Goal: Information Seeking & Learning: Learn about a topic

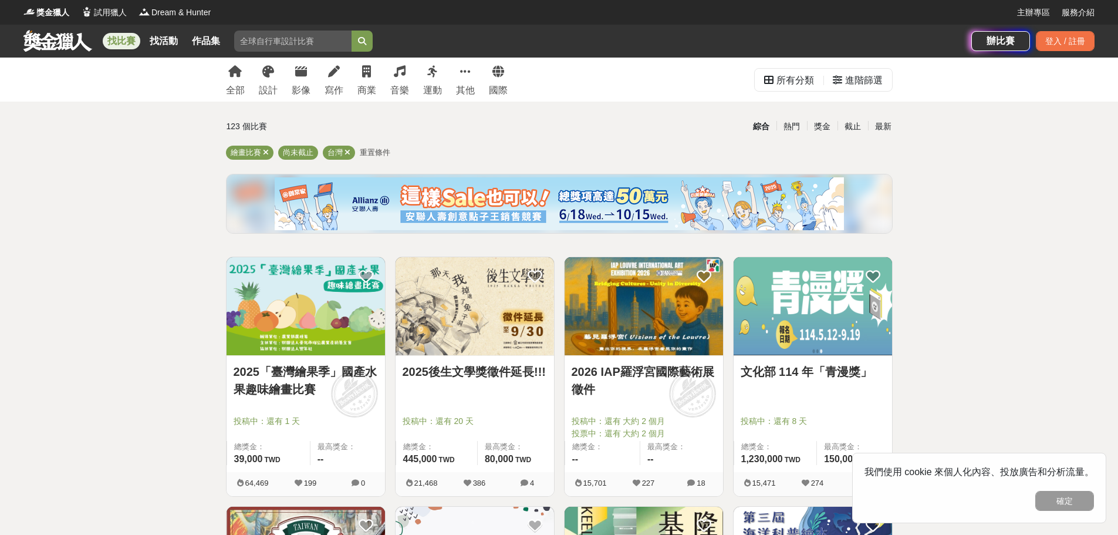
scroll to position [59, 0]
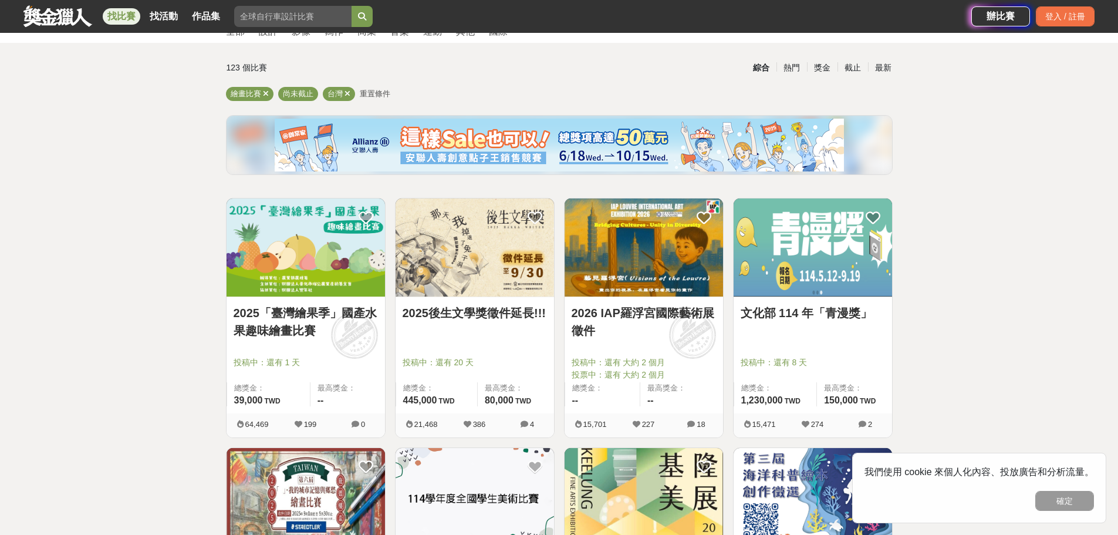
click at [276, 235] on img at bounding box center [306, 247] width 158 height 98
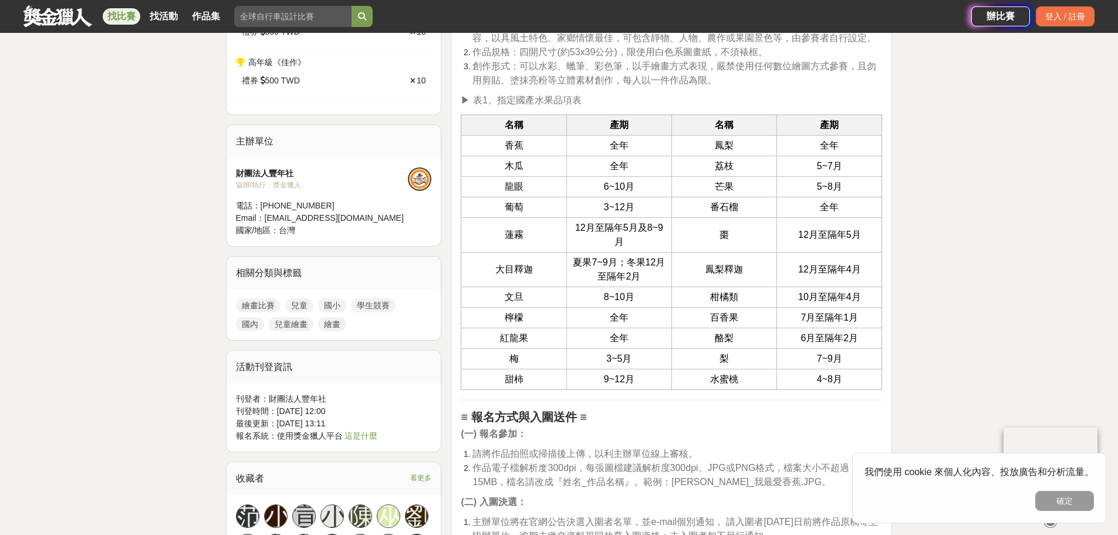
scroll to position [763, 0]
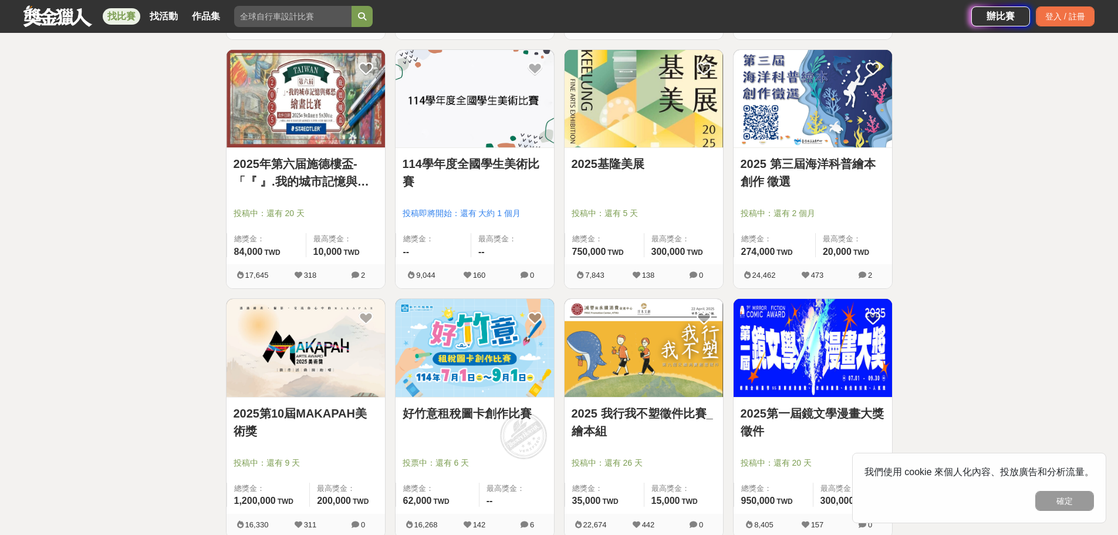
scroll to position [470, 0]
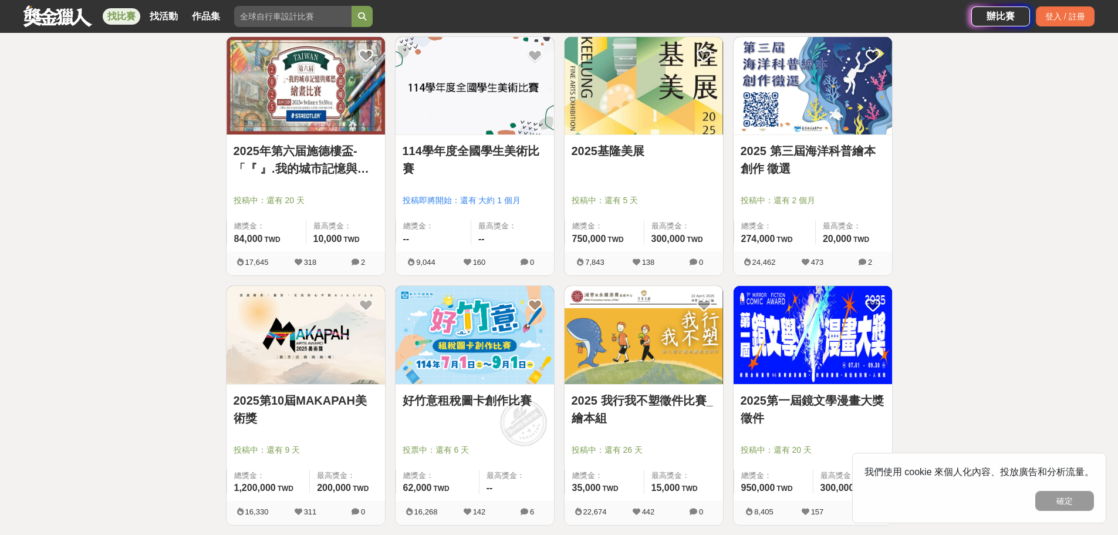
click at [322, 350] on img at bounding box center [306, 335] width 158 height 98
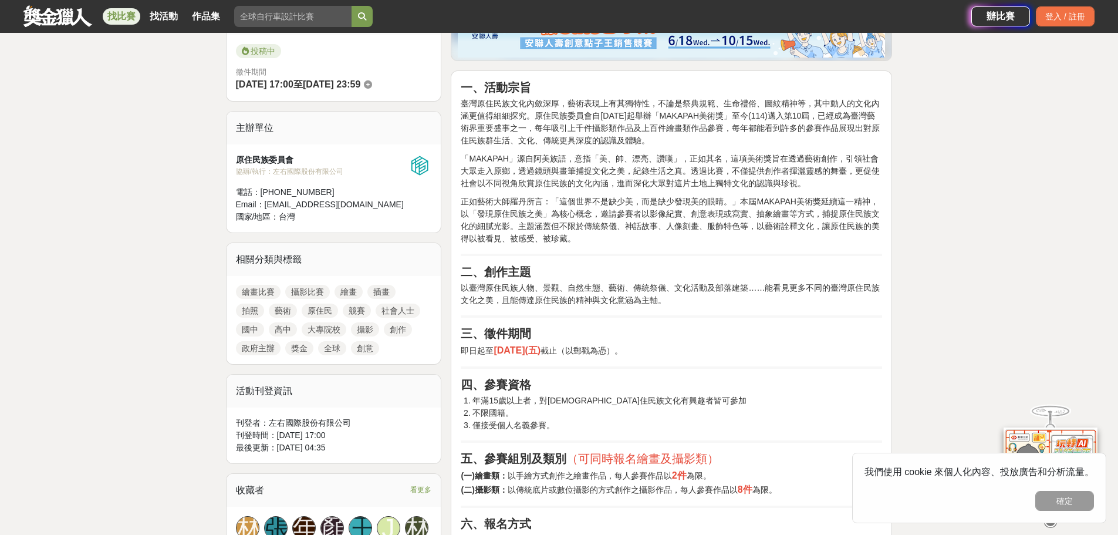
scroll to position [352, 0]
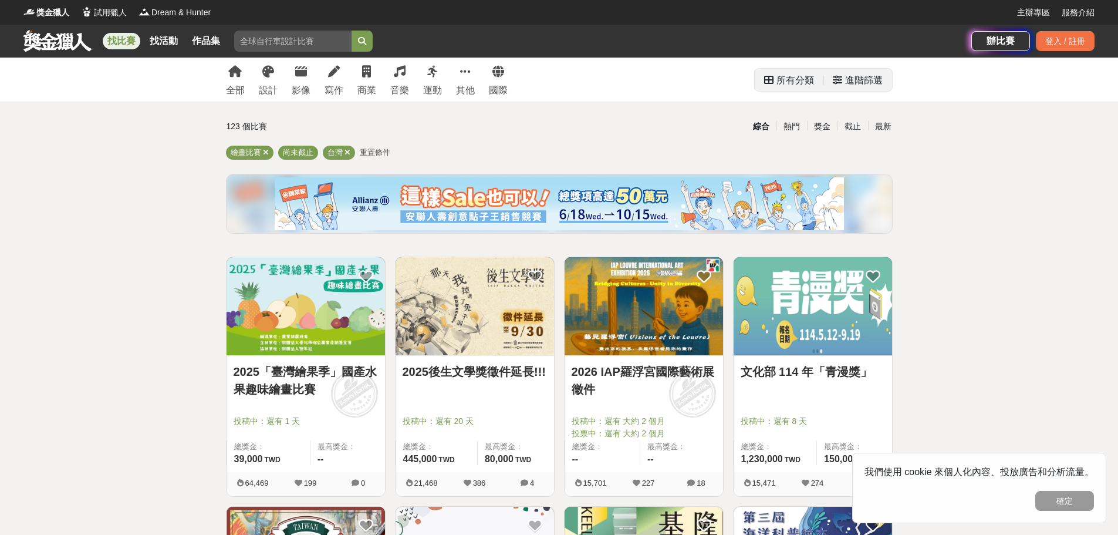
click at [853, 79] on div "進階篩選" at bounding box center [864, 80] width 38 height 23
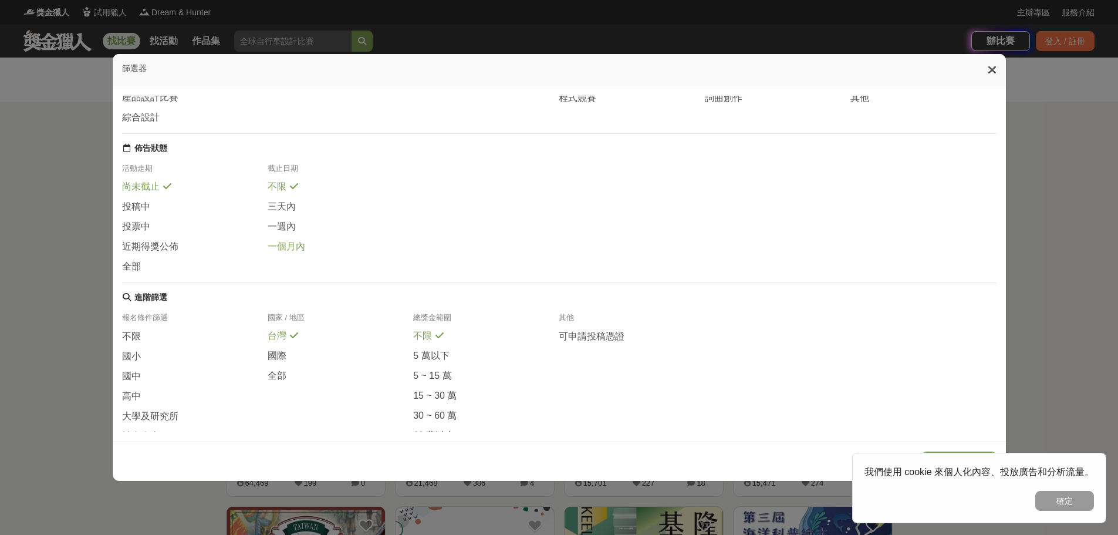
scroll to position [117, 0]
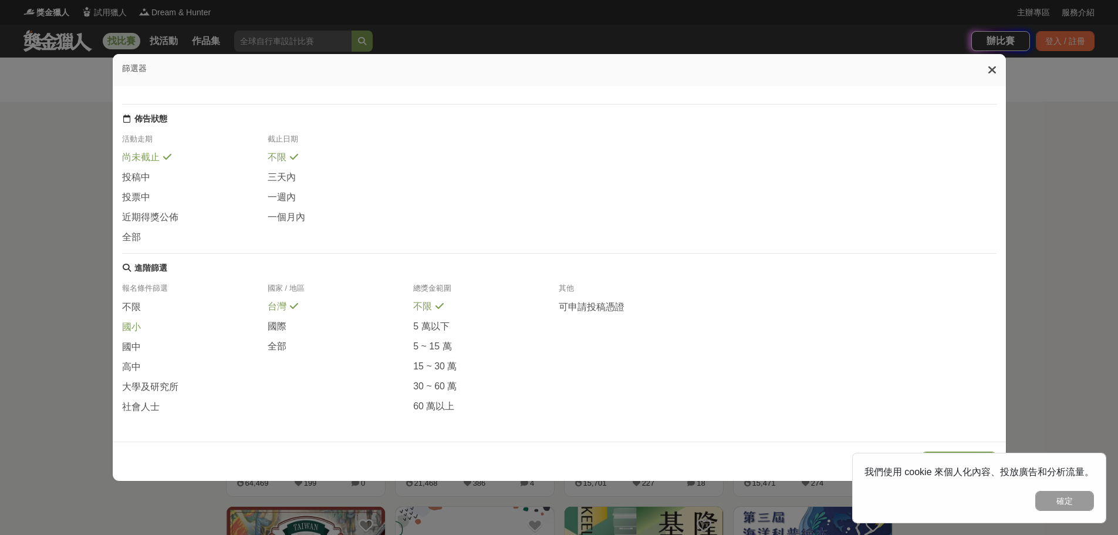
click at [133, 333] on span "國小" at bounding box center [131, 327] width 19 height 12
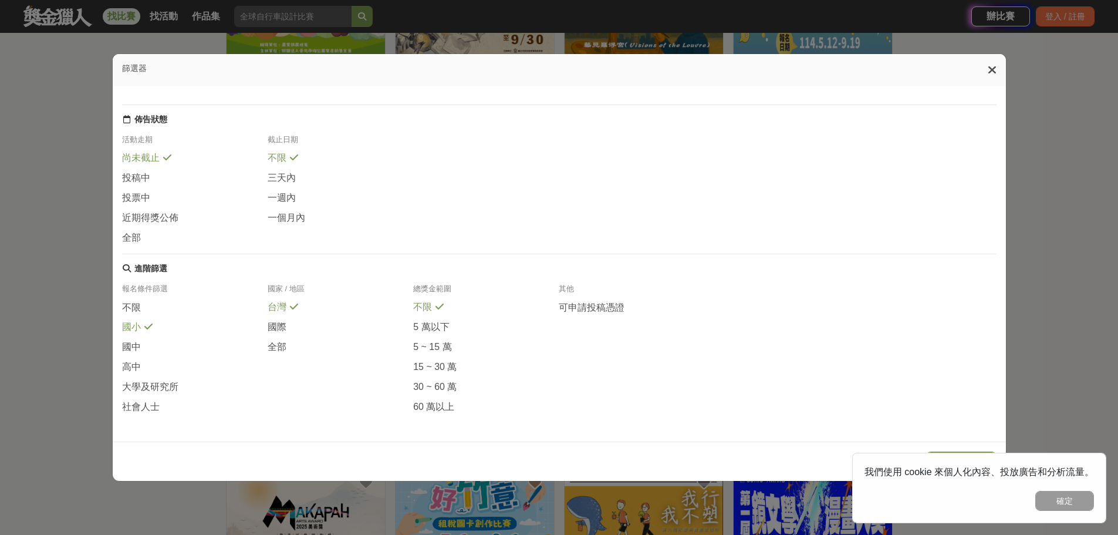
scroll to position [293, 0]
click at [1065, 496] on button "確定" at bounding box center [1064, 501] width 59 height 20
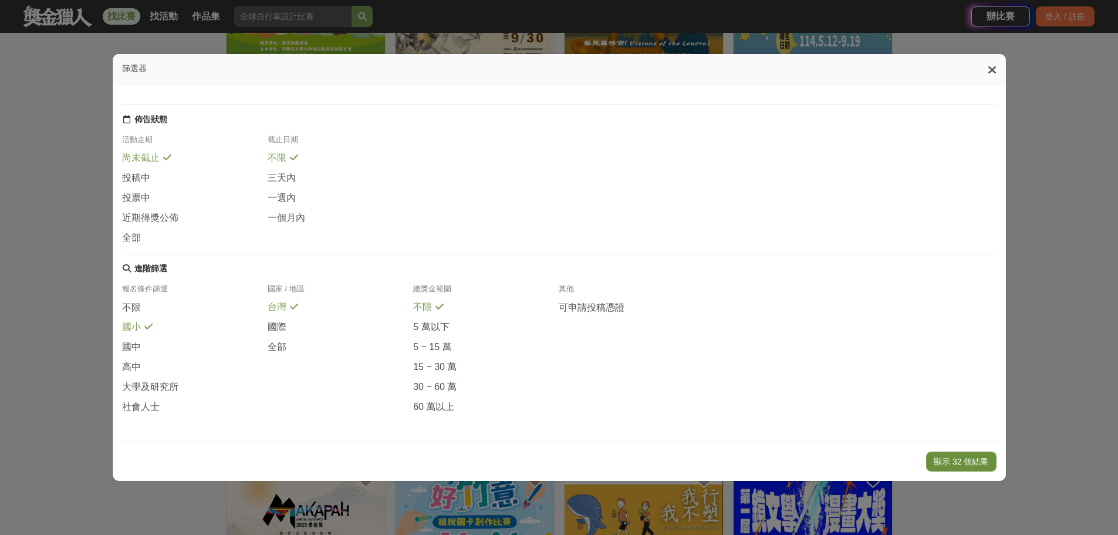
click at [958, 454] on button "顯示 32 個結果" at bounding box center [961, 461] width 70 height 20
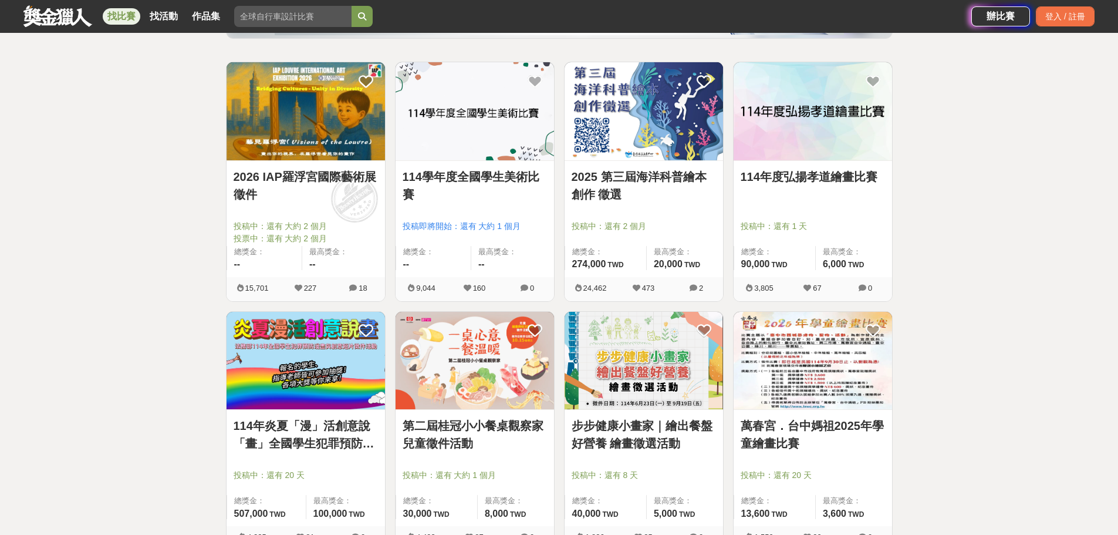
scroll to position [254, 0]
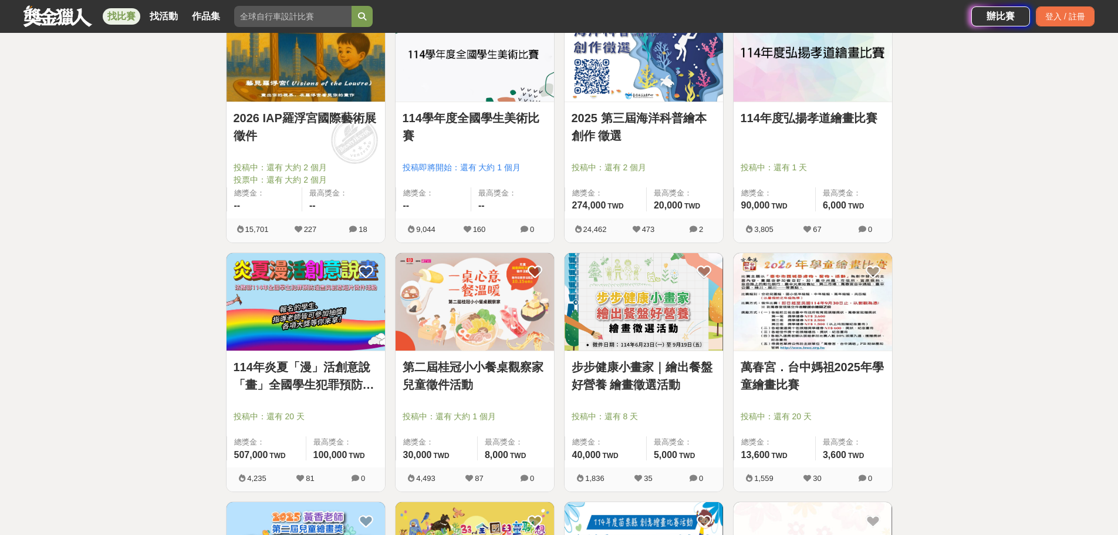
click at [639, 313] on img at bounding box center [644, 302] width 158 height 98
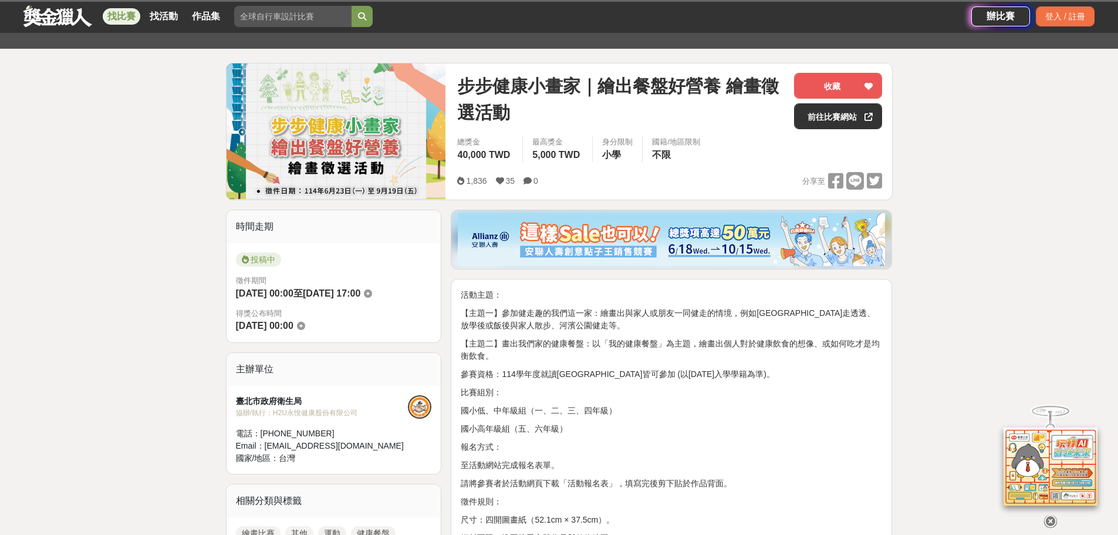
scroll to position [117, 0]
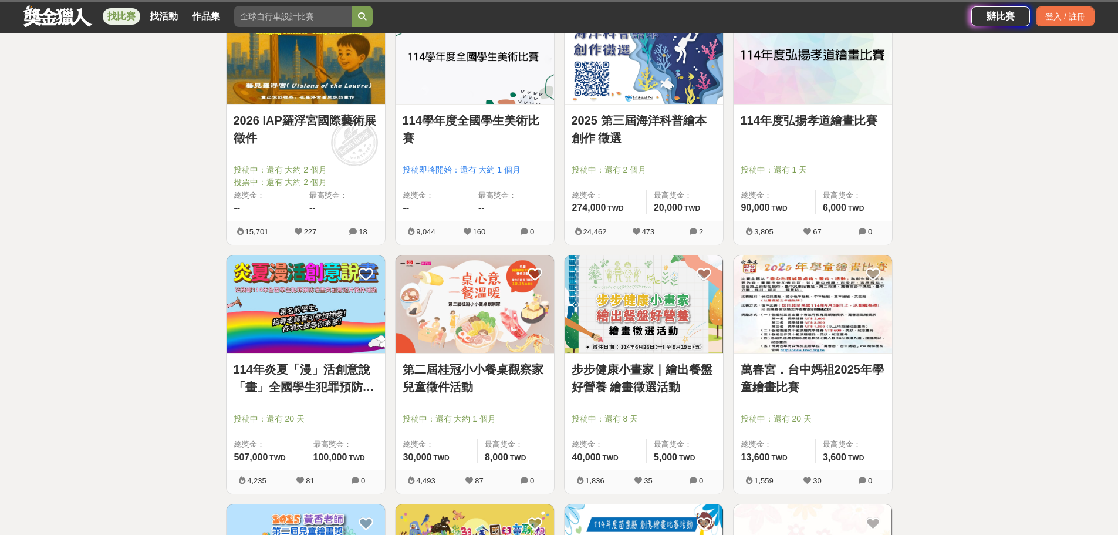
scroll to position [254, 0]
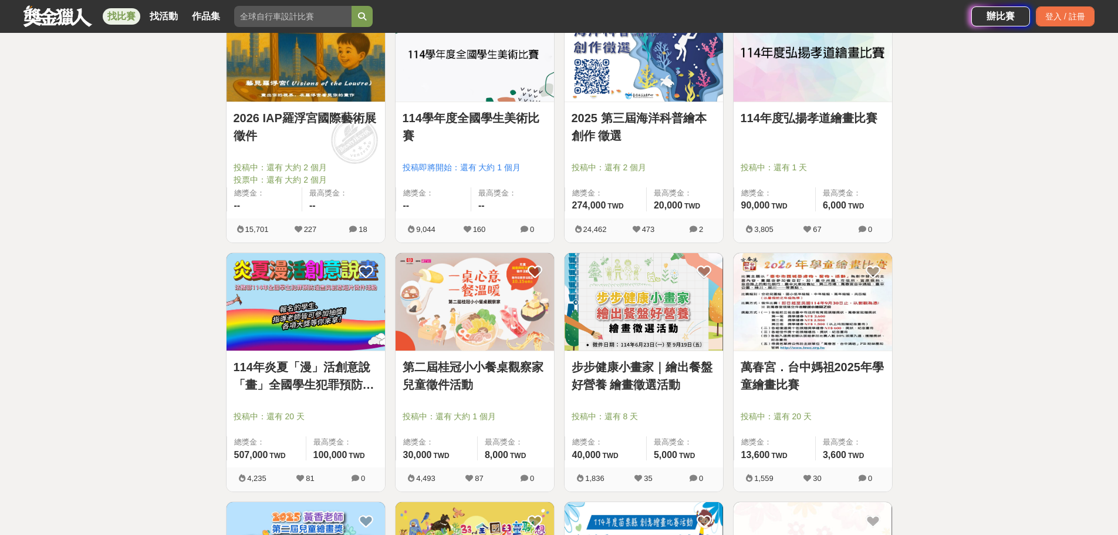
click at [508, 311] on img at bounding box center [475, 302] width 158 height 98
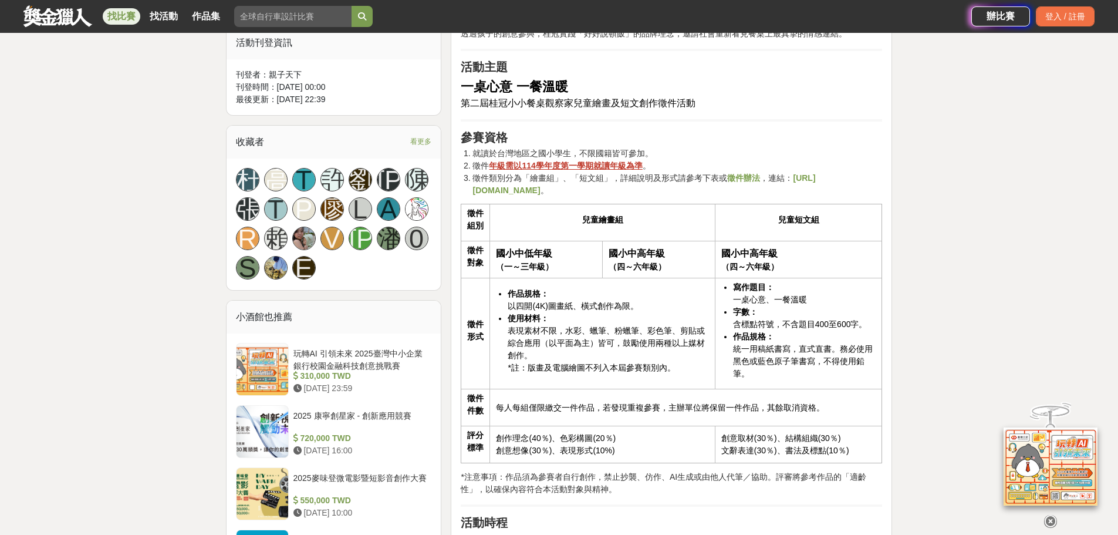
scroll to position [704, 0]
click at [565, 194] on strong "[URL][DOMAIN_NAME]" at bounding box center [643, 185] width 343 height 22
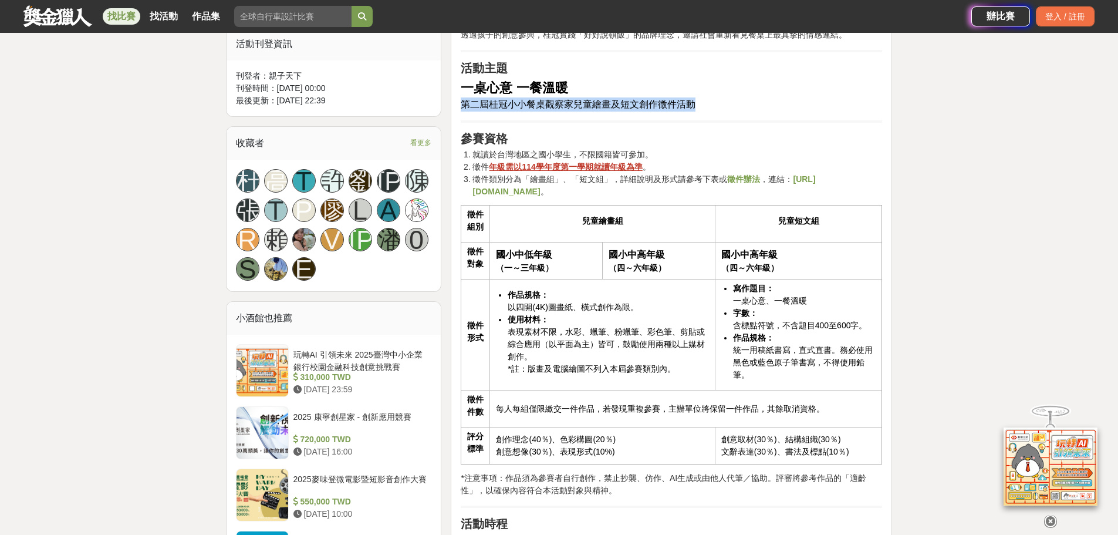
drag, startPoint x: 703, startPoint y: 100, endPoint x: 455, endPoint y: 104, distance: 247.7
copy span "第二屆桂冠小小餐桌觀察家兒童繪畫及短文創作徵件活動"
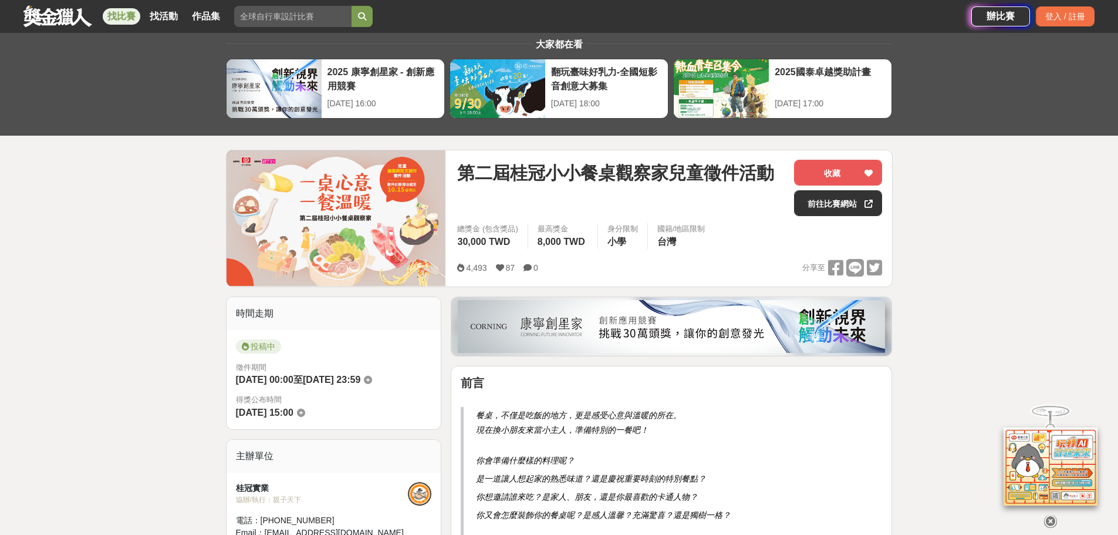
scroll to position [0, 0]
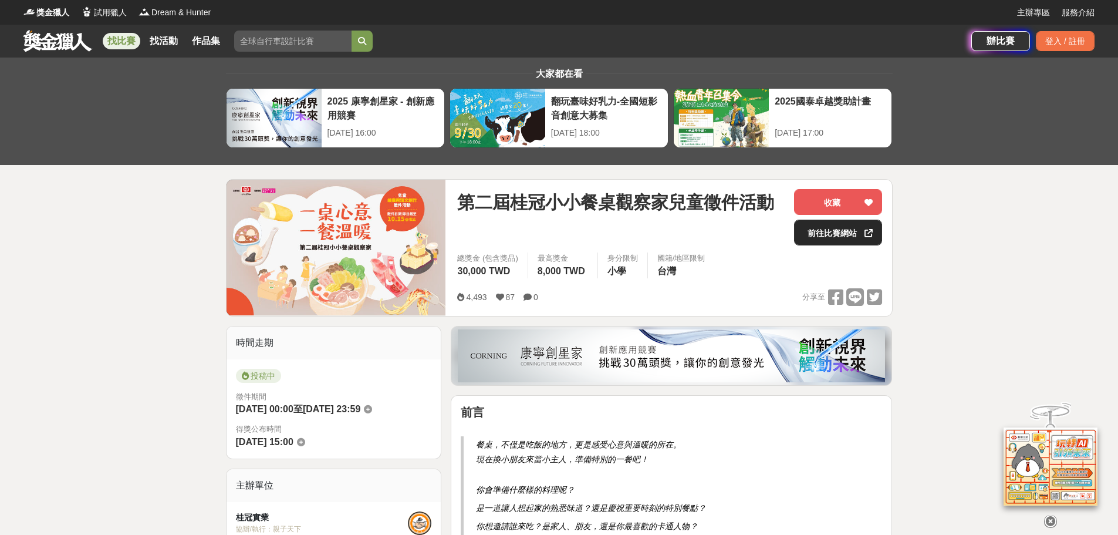
click at [811, 236] on link "前往比賽網站" at bounding box center [838, 233] width 88 height 26
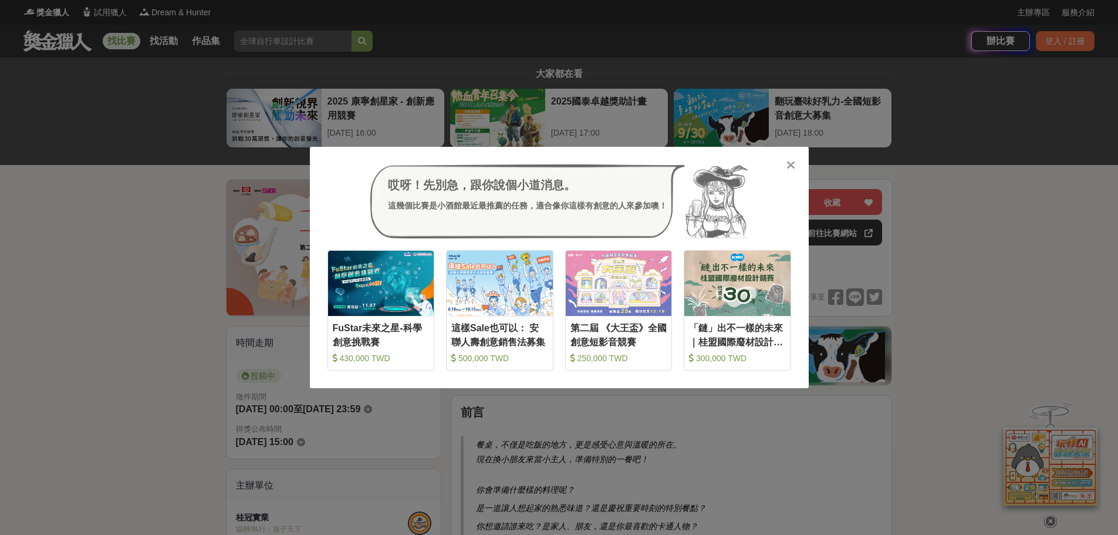
click at [789, 163] on icon at bounding box center [790, 165] width 9 height 12
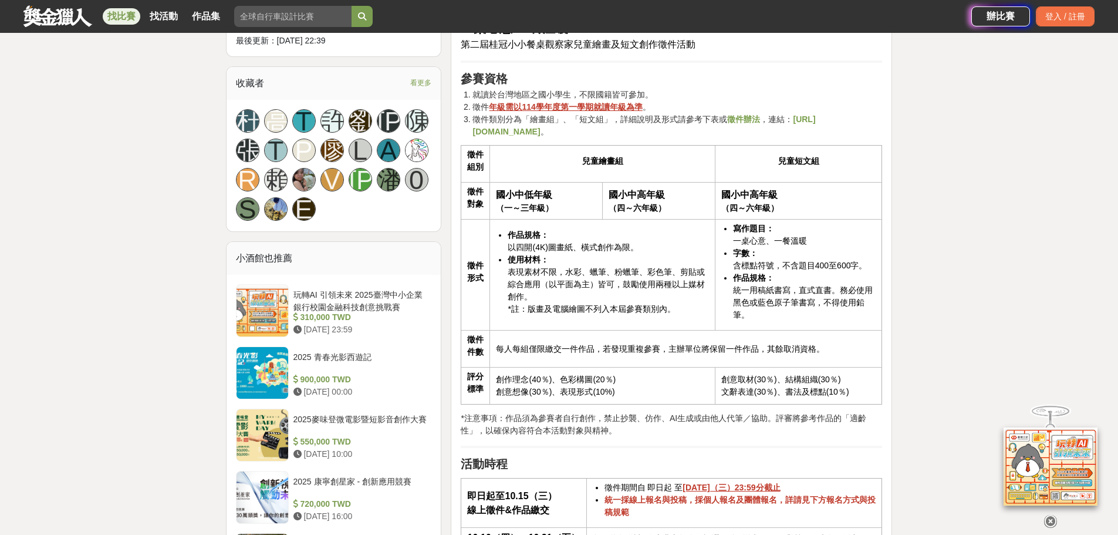
scroll to position [763, 0]
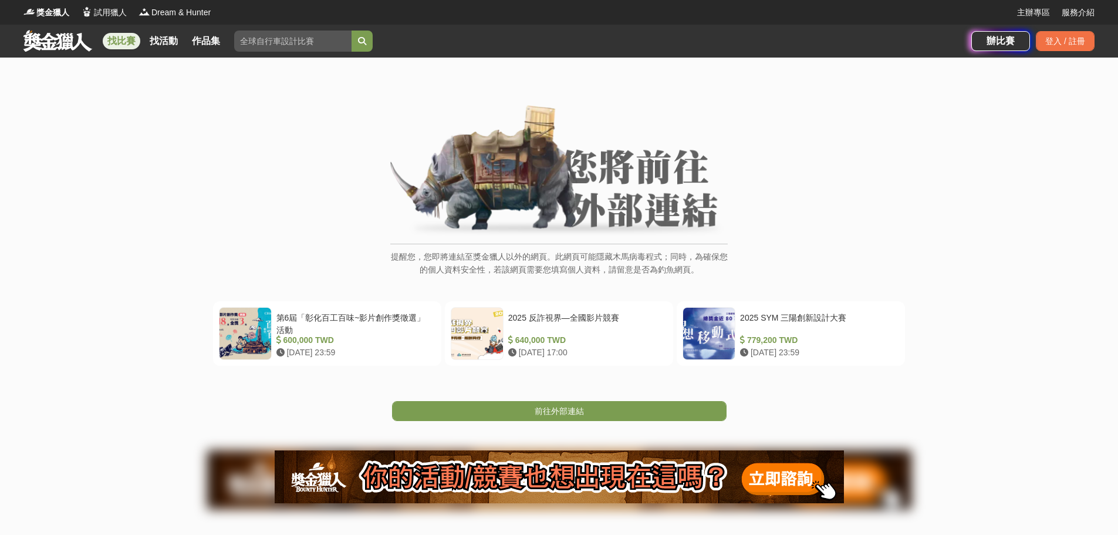
click at [120, 39] on link "找比賽" at bounding box center [122, 41] width 38 height 16
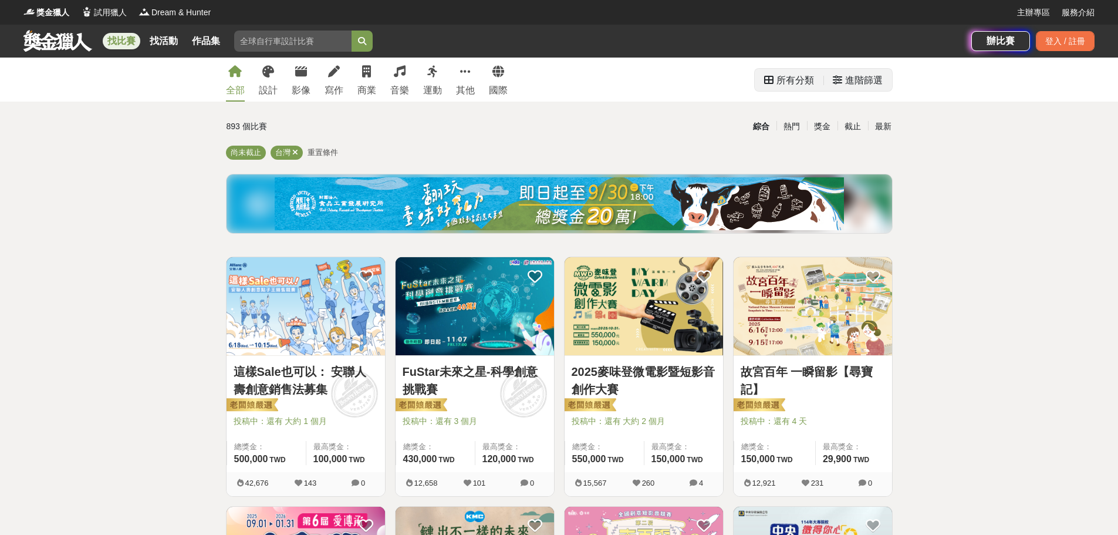
click at [869, 85] on div "進階篩選" at bounding box center [864, 80] width 38 height 23
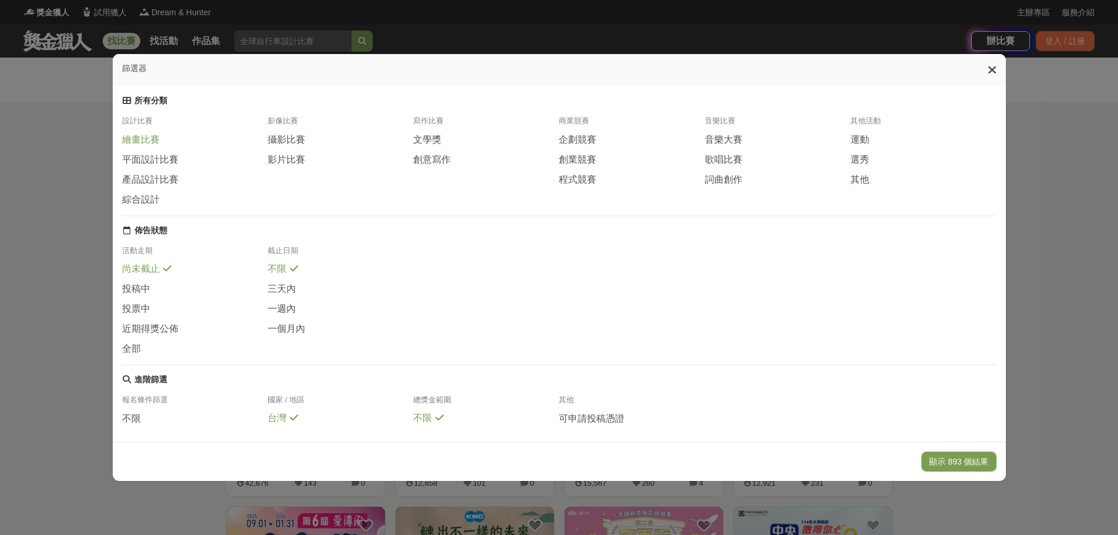
click at [151, 144] on span "繪畫比賽" at bounding box center [141, 140] width 38 height 12
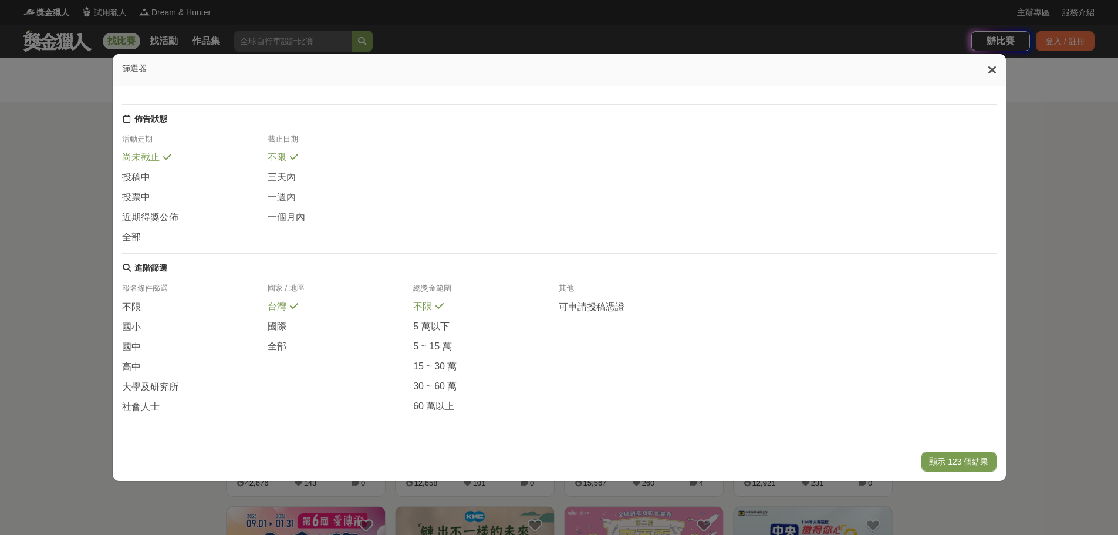
scroll to position [139, 0]
click at [133, 321] on span "國小" at bounding box center [131, 327] width 19 height 12
click at [977, 459] on button "顯示 32 個結果" at bounding box center [961, 461] width 70 height 20
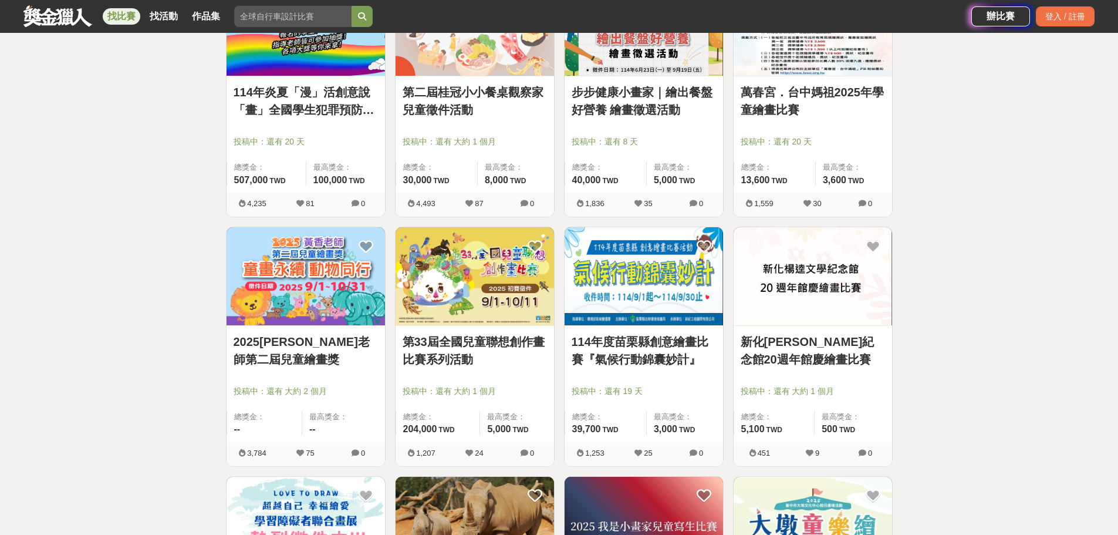
scroll to position [587, 0]
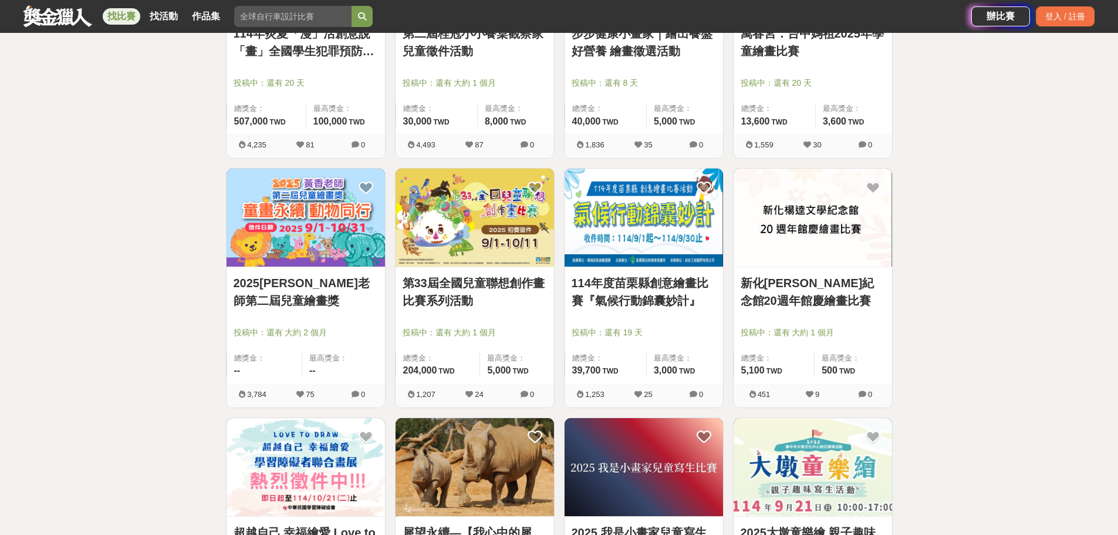
click at [492, 250] on img at bounding box center [475, 217] width 158 height 98
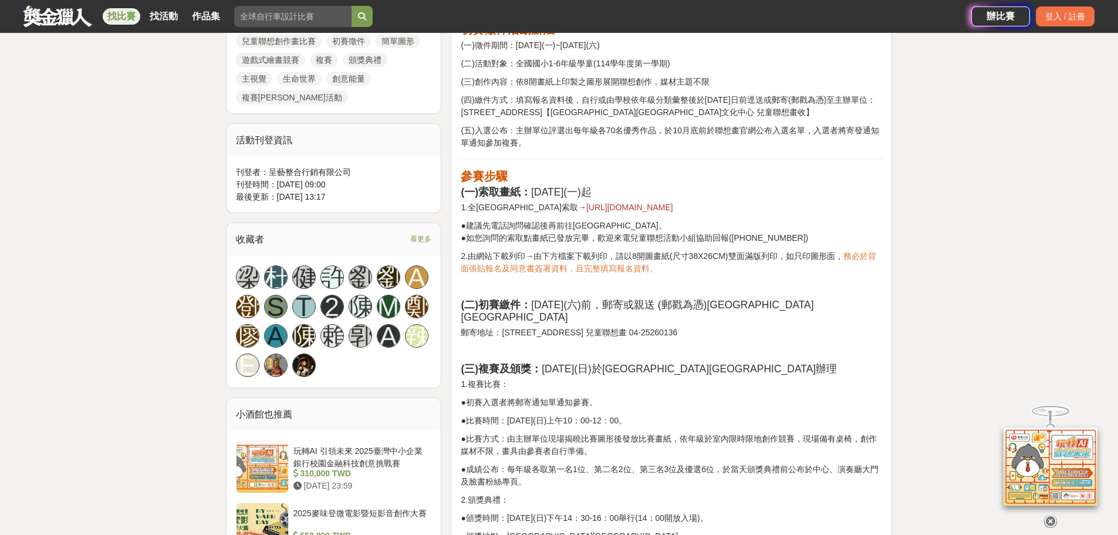
scroll to position [646, 0]
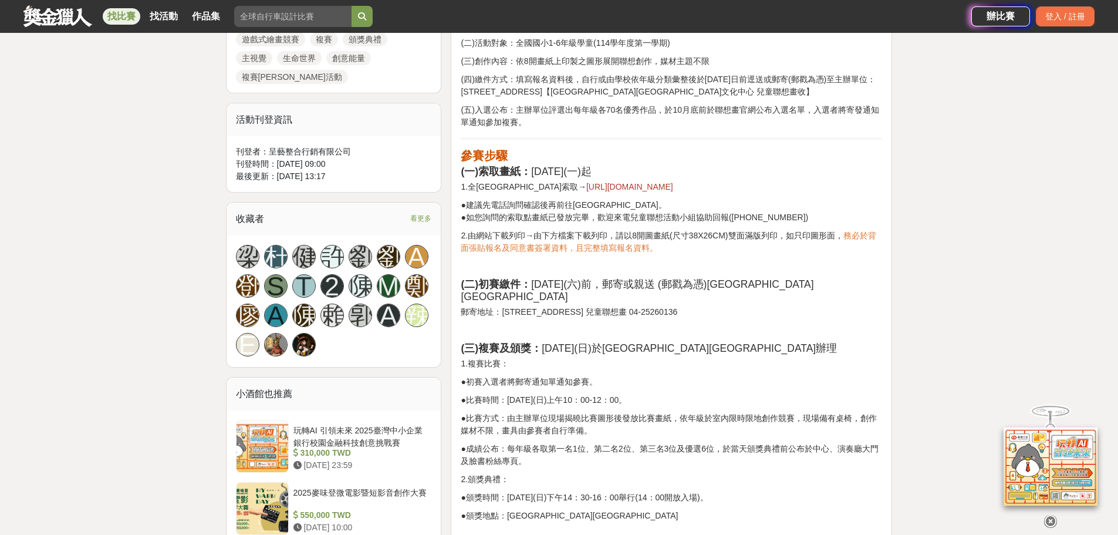
click at [595, 182] on span "https://reurl.cc/Y3m3eL" at bounding box center [629, 186] width 87 height 9
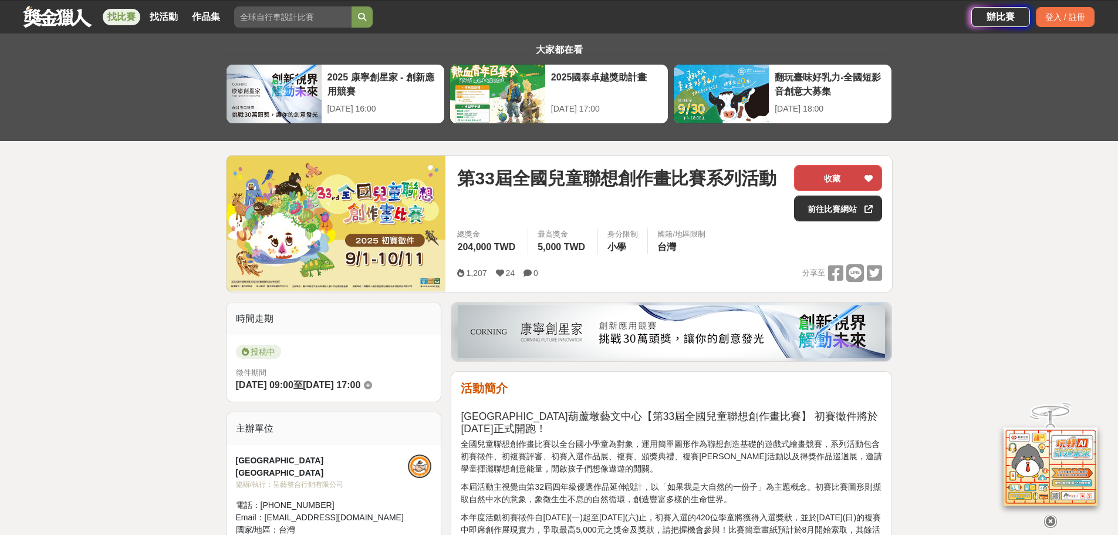
scroll to position [0, 0]
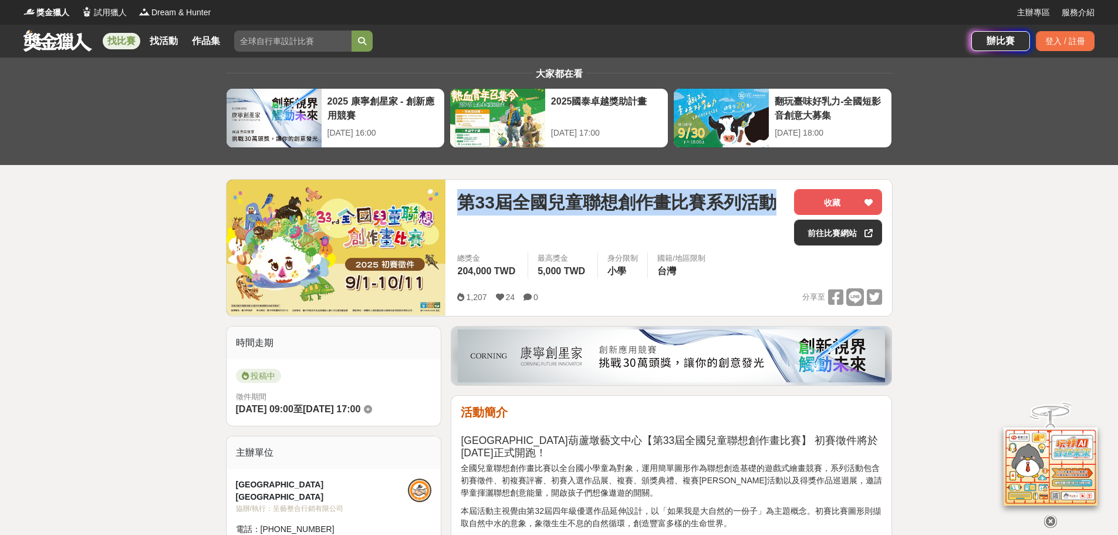
drag, startPoint x: 778, startPoint y: 198, endPoint x: 463, endPoint y: 196, distance: 315.2
click at [463, 196] on div "第33屆全國兒童聯想創作畫比賽系列活動" at bounding box center [620, 202] width 327 height 26
copy span "第33屆全國兒童聯想創作畫比賽系列活動"
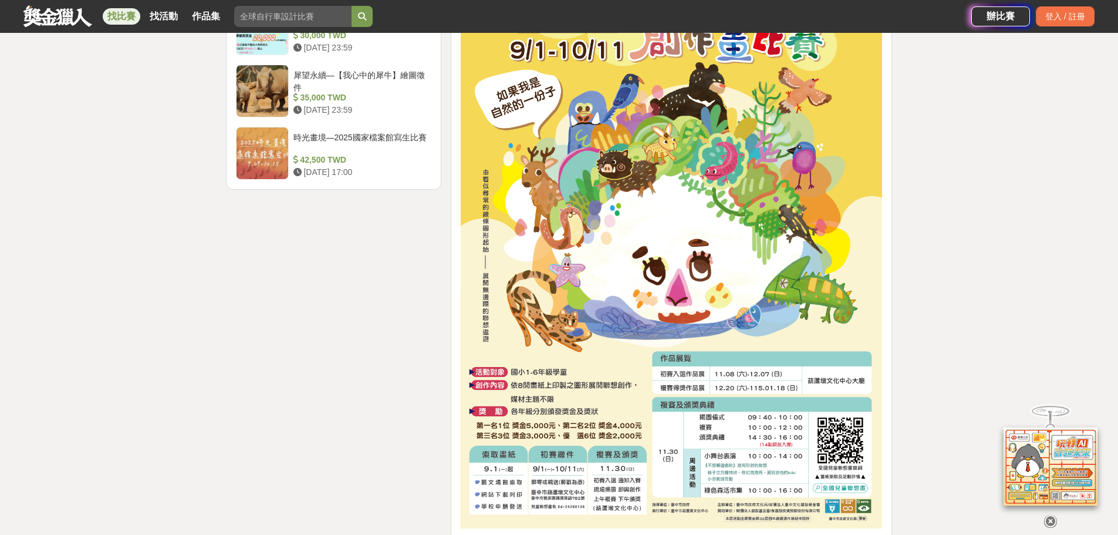
scroll to position [1643, 0]
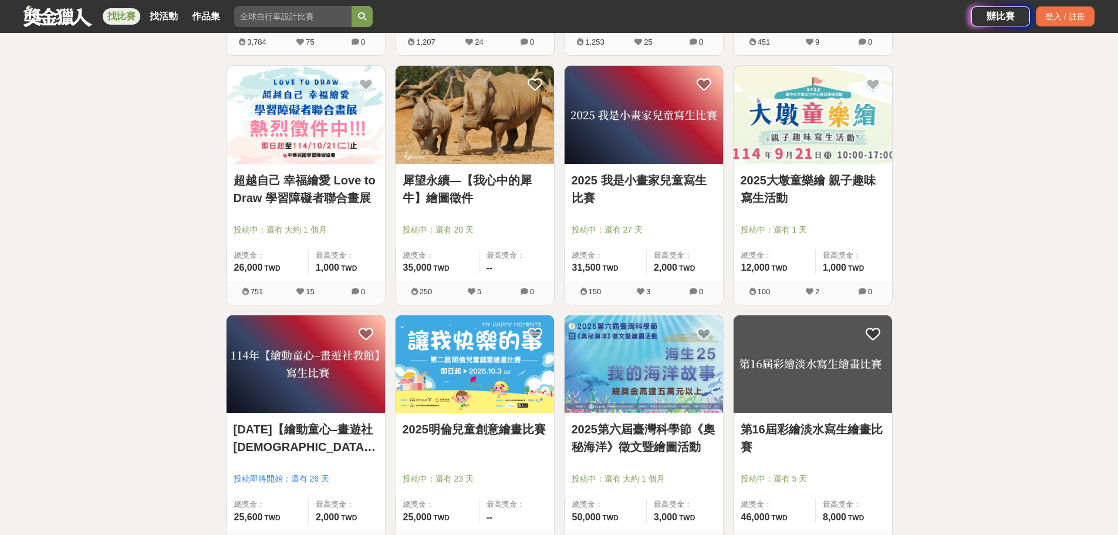
scroll to position [998, 0]
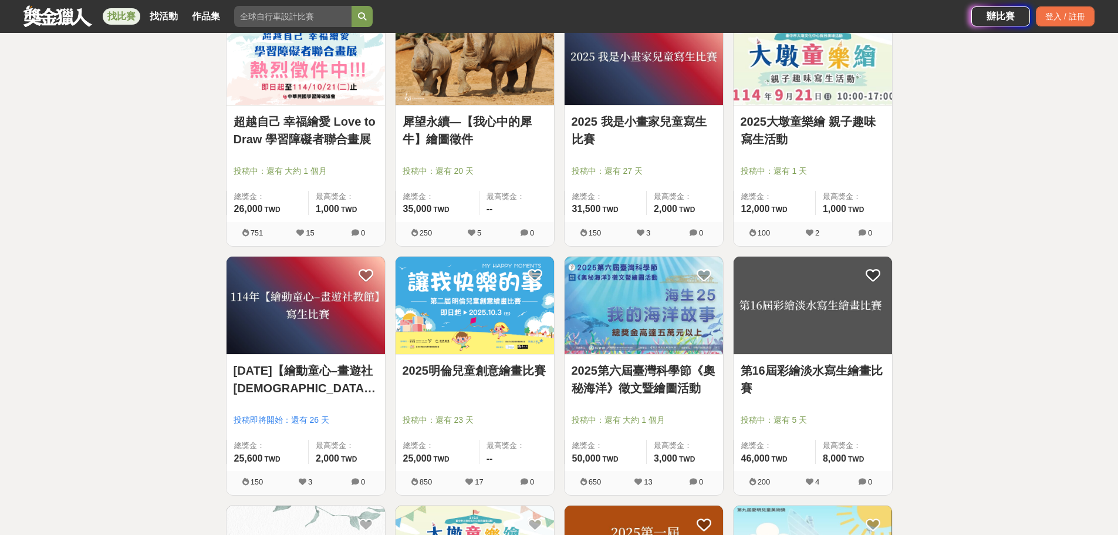
click at [461, 343] on img at bounding box center [475, 305] width 158 height 98
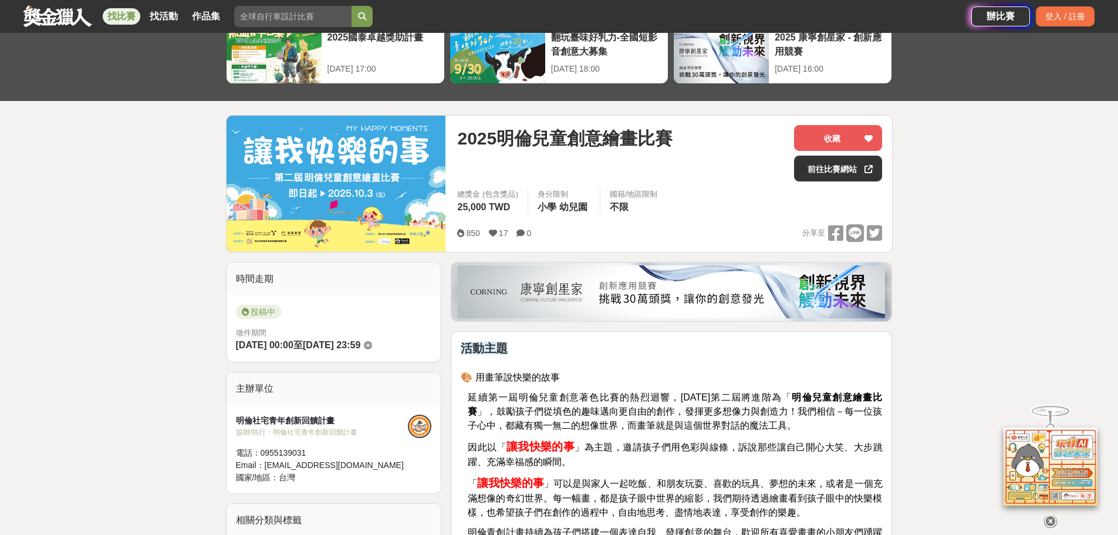
scroll to position [59, 0]
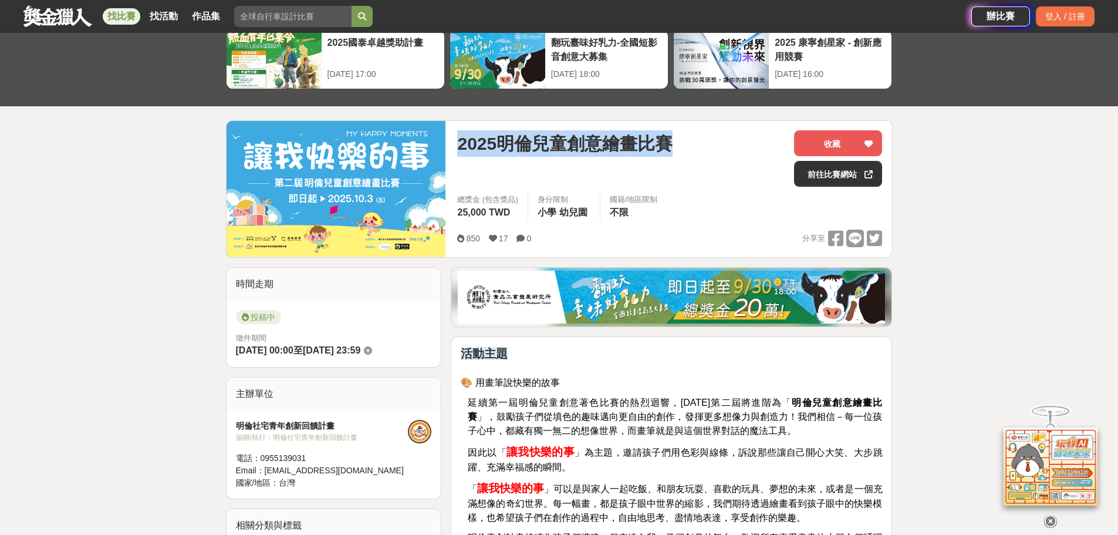
drag, startPoint x: 674, startPoint y: 145, endPoint x: 457, endPoint y: 154, distance: 217.4
click at [457, 154] on div "2025明倫兒童創意繪畫比賽 收藏 前往比賽網站 總獎金 (包含獎品) 25,000 TWD 身分限制 小學 幼兒園 國籍/地區限制 不限 850 17 0 …" at bounding box center [670, 189] width 444 height 136
copy span "2025明倫兒童創意繪畫比賽"
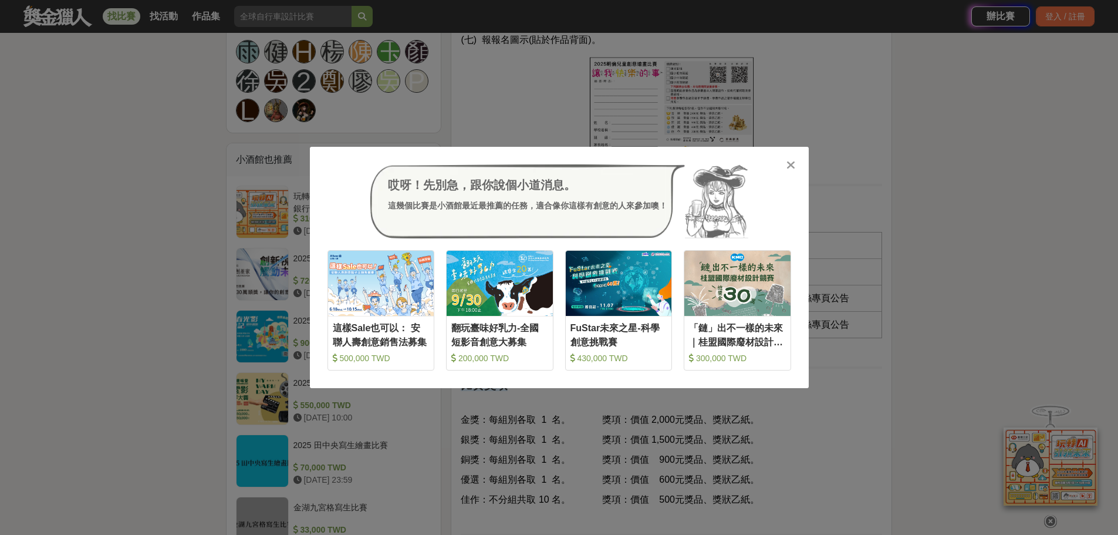
scroll to position [998, 0]
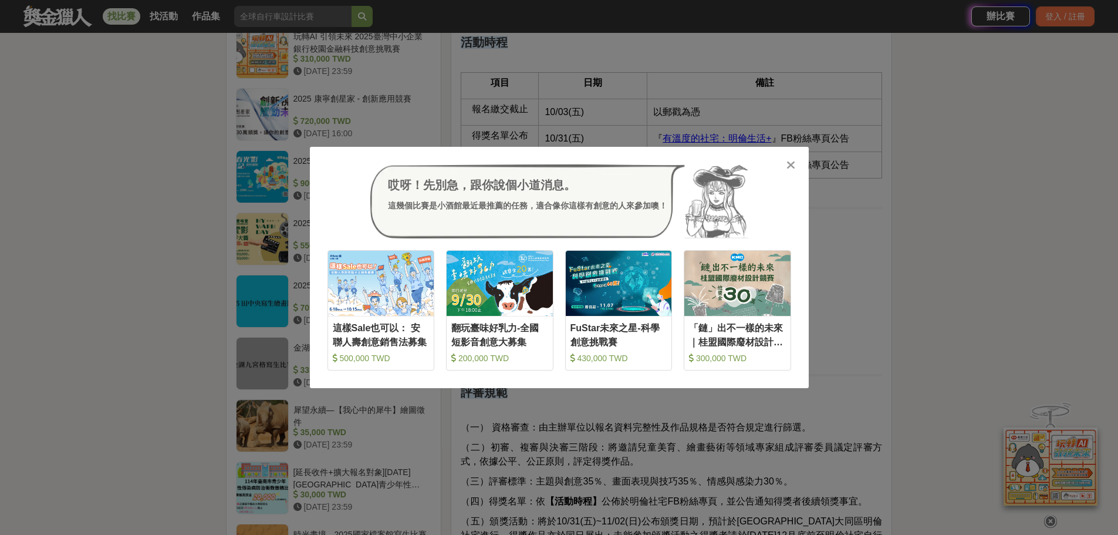
click at [784, 166] on div "哎呀！先別急，跟你說個小道消息。 這幾個比賽是小酒館最近最推薦的任務，適合像你這樣有創意的人來參加噢！" at bounding box center [559, 201] width 464 height 74
click at [788, 166] on icon at bounding box center [790, 165] width 9 height 12
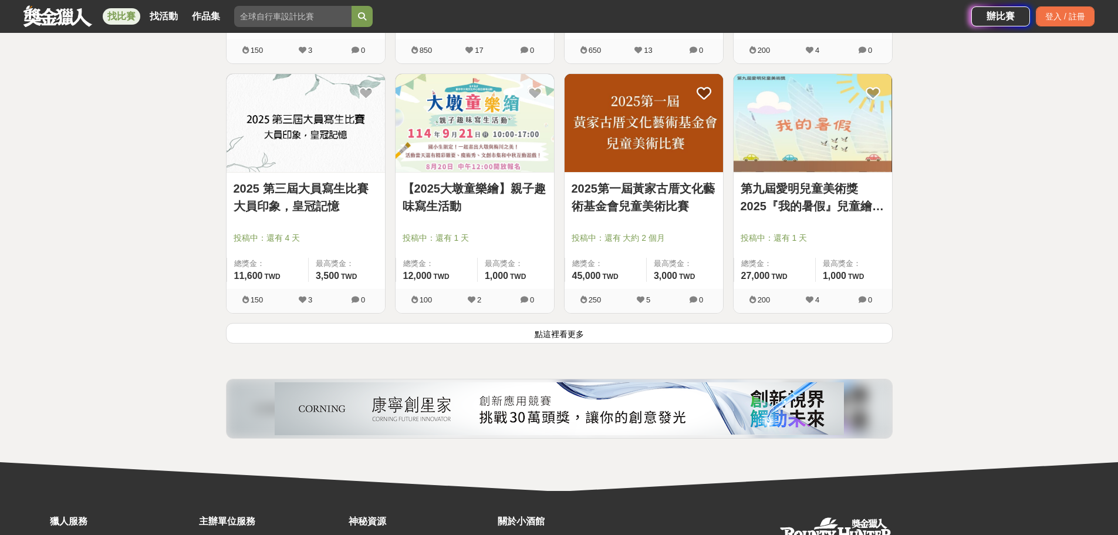
scroll to position [1409, 0]
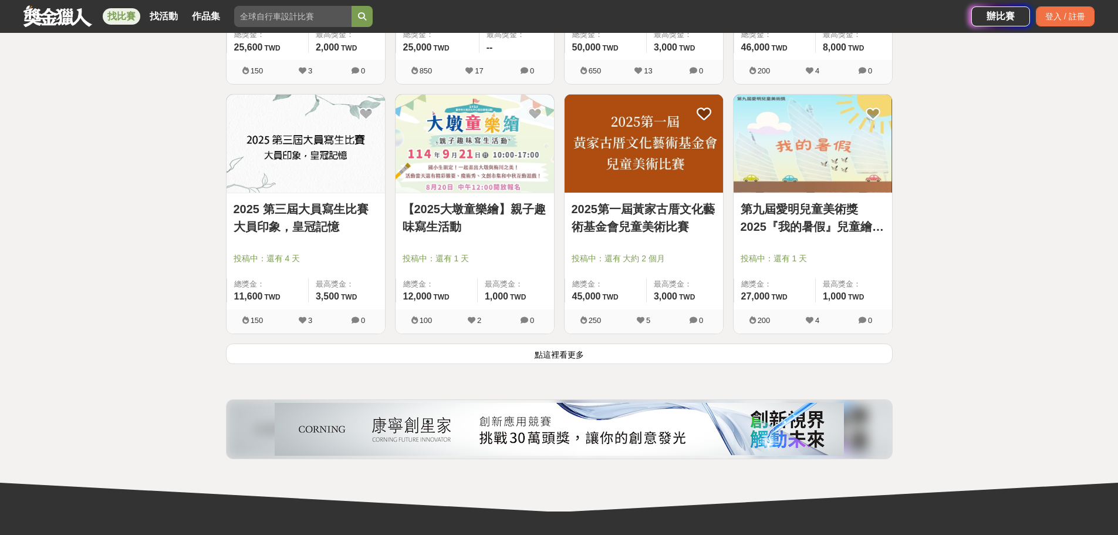
click at [549, 360] on button "點這裡看更多" at bounding box center [559, 353] width 667 height 21
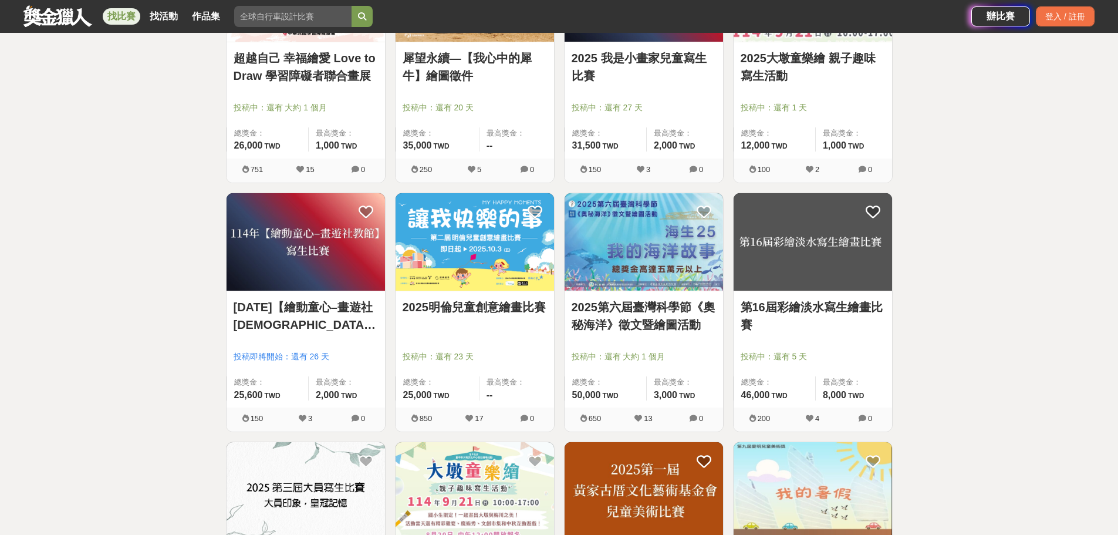
scroll to position [1056, 0]
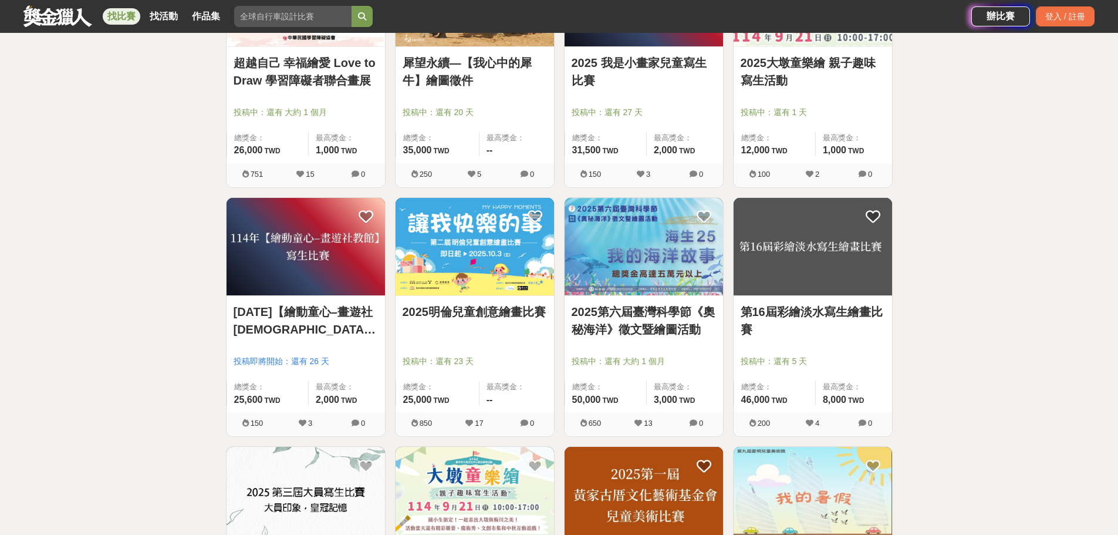
click at [656, 262] on img at bounding box center [644, 247] width 158 height 98
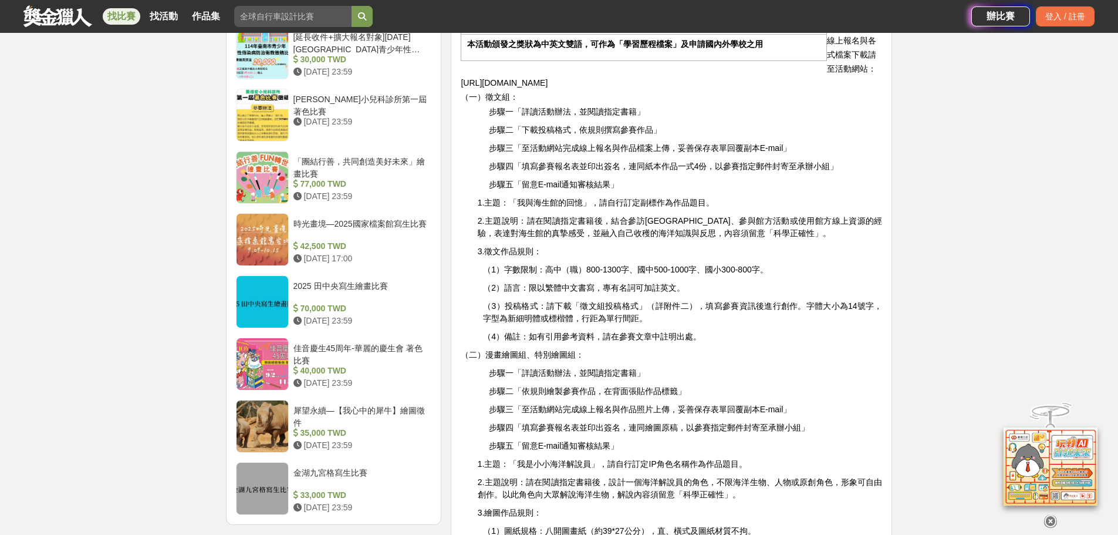
scroll to position [1056, 0]
